Goal: Check status

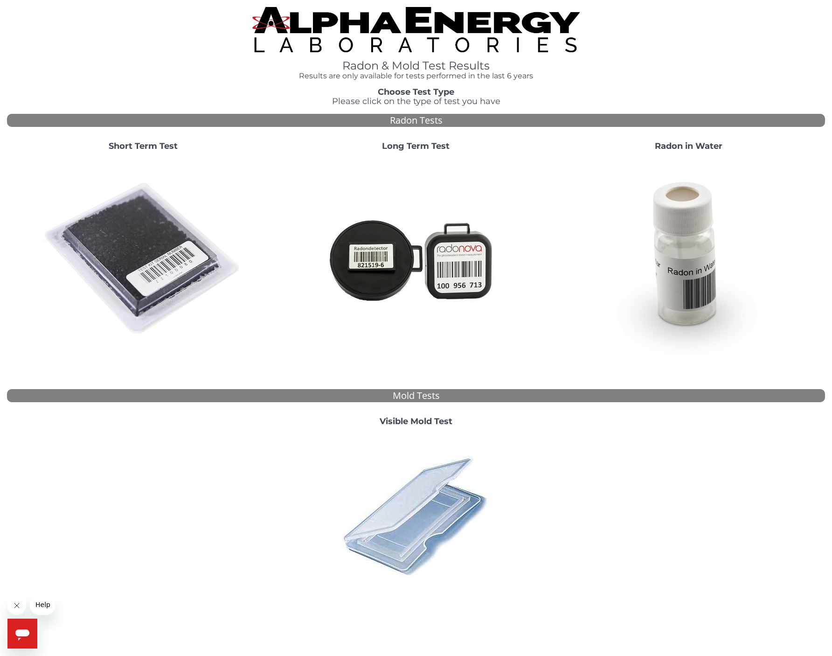
click at [167, 147] on strong "Short Term Test" at bounding box center [143, 146] width 69 height 10
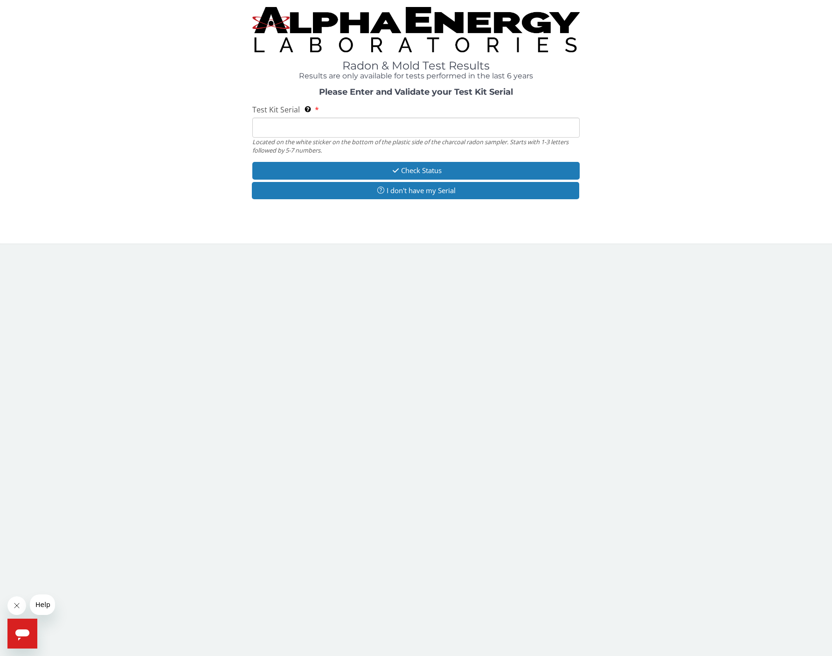
click at [342, 130] on input "Test Kit Serial Located on the white sticker on the bottom of the plastic side …" at bounding box center [416, 128] width 328 height 20
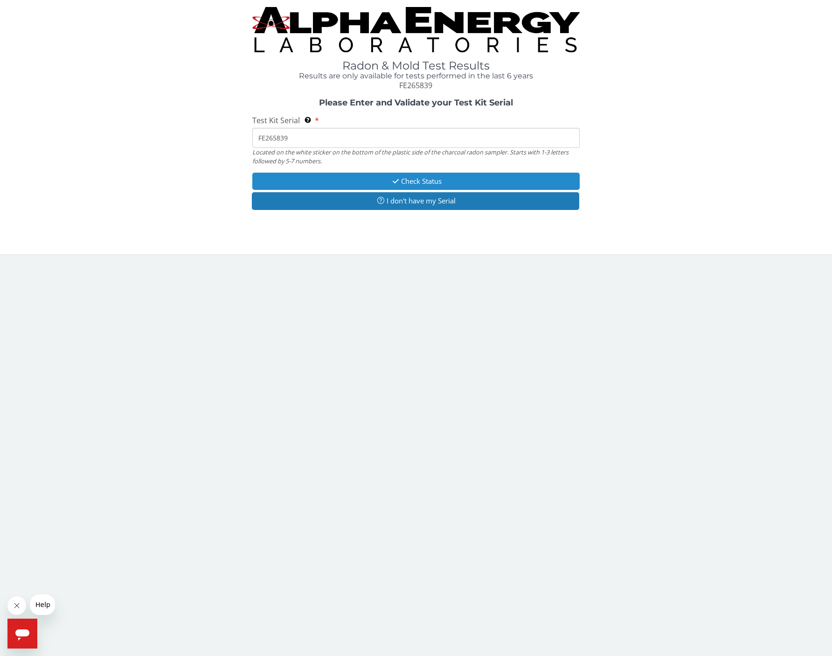
type input "FE265839"
click at [330, 180] on button "Check Status" at bounding box center [416, 181] width 328 height 17
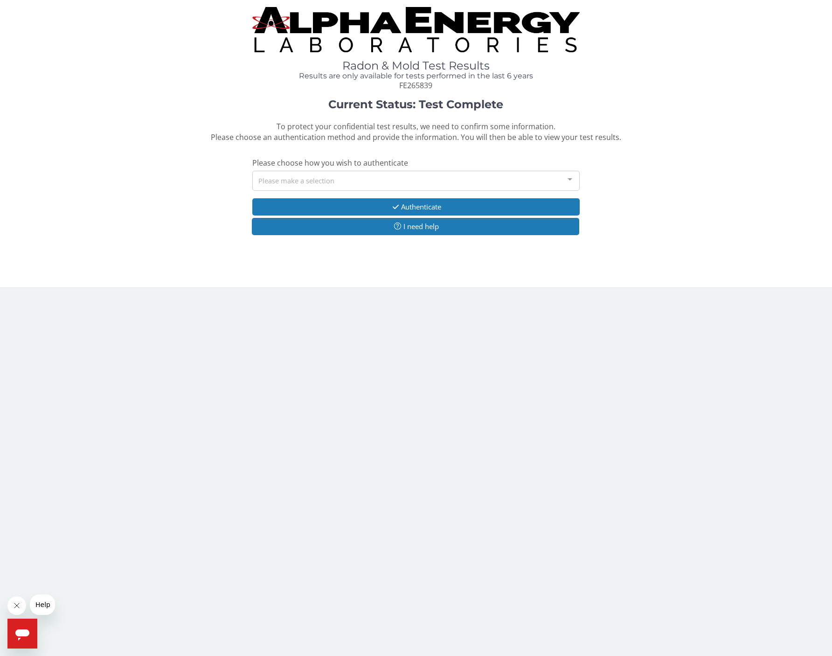
click at [328, 179] on div "Please make a selection" at bounding box center [416, 181] width 328 height 20
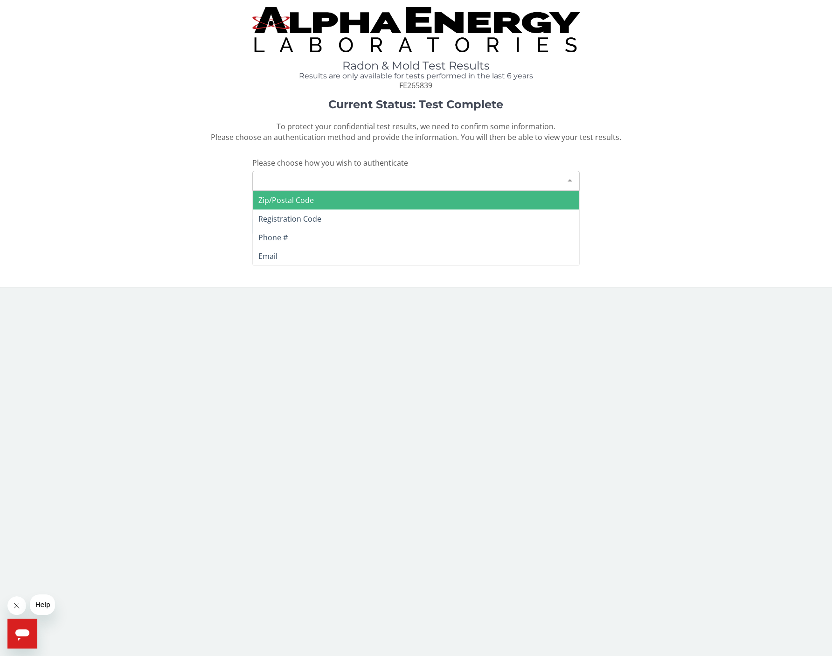
click at [317, 198] on span "Zip/Postal Code" at bounding box center [416, 200] width 327 height 19
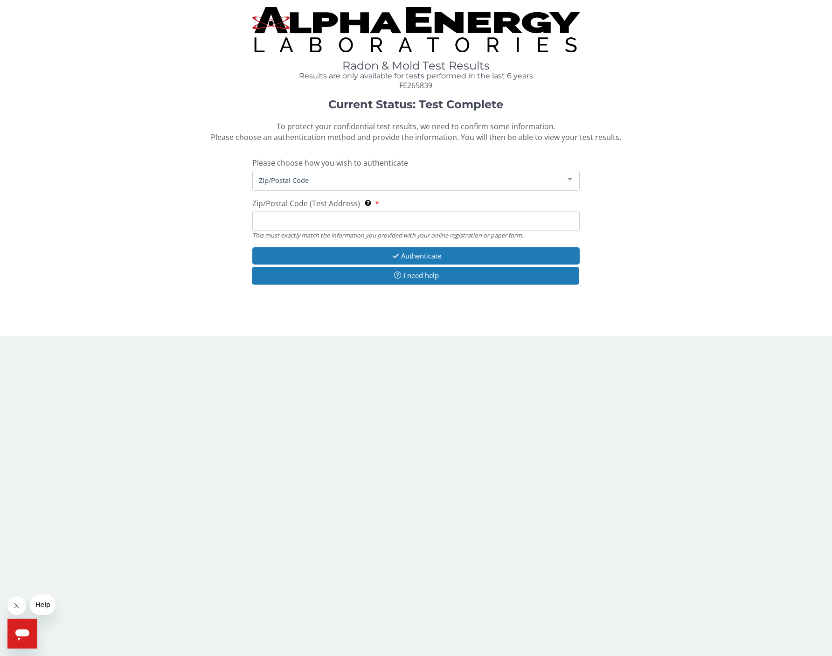
click at [300, 222] on input "Zip/Postal Code (Test Address) This must exactly match the information you prov…" at bounding box center [416, 221] width 328 height 20
type input "78757"
click at [288, 257] on button "Authenticate" at bounding box center [416, 255] width 328 height 17
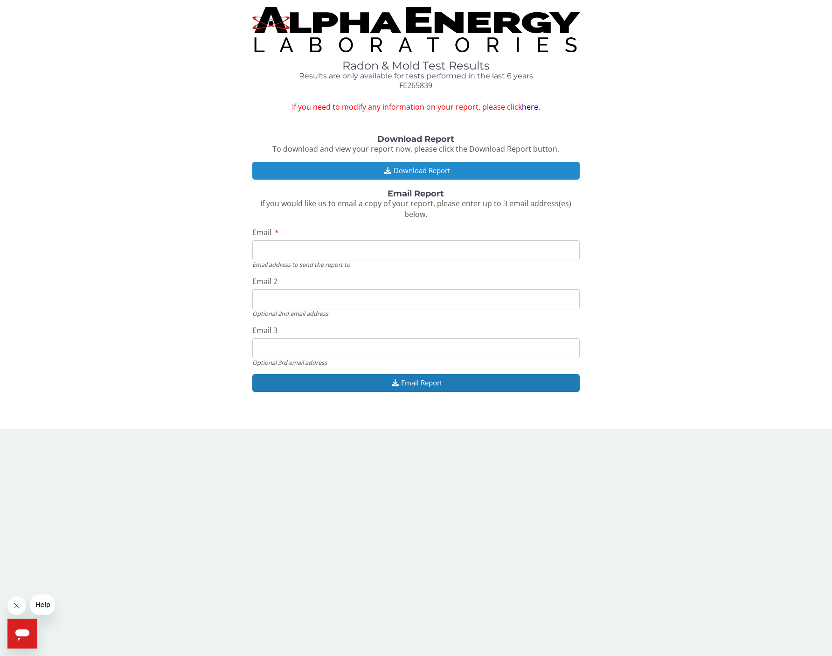
click at [356, 163] on button "Download Report" at bounding box center [416, 170] width 328 height 17
